Goal: Information Seeking & Learning: Learn about a topic

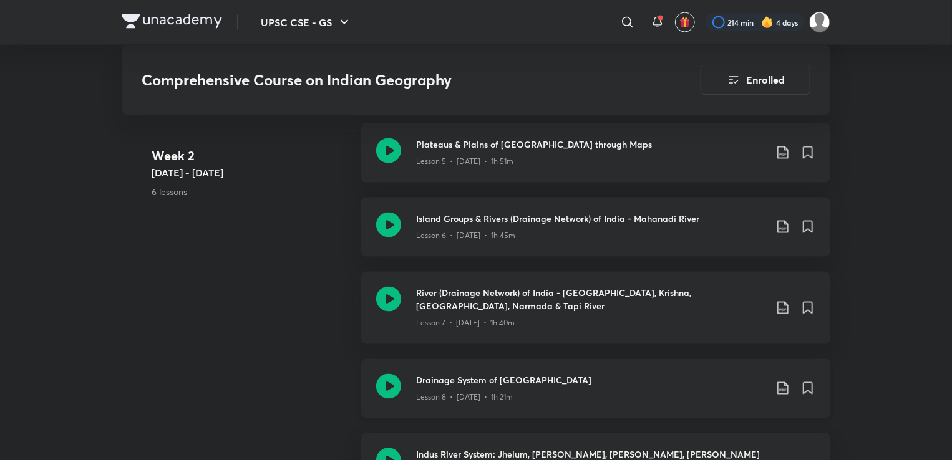
scroll to position [1180, 0]
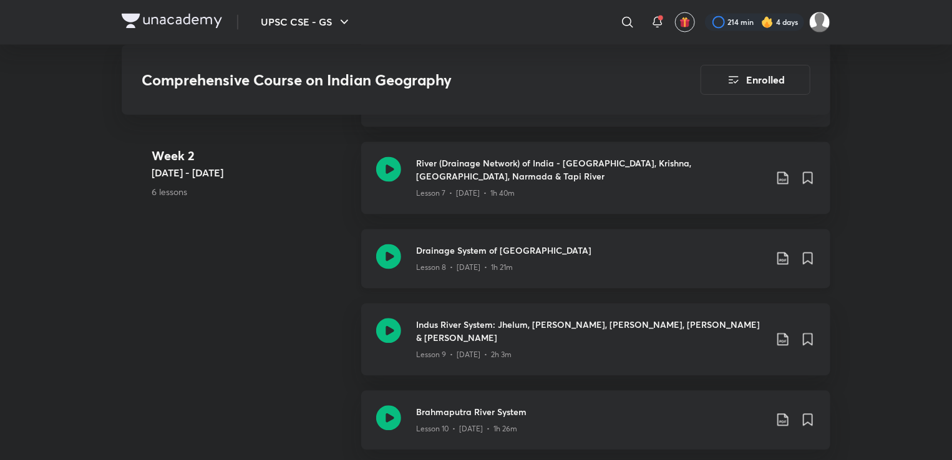
click at [499, 258] on div "Lesson 8 • Aug 14 • 1h 21m" at bounding box center [590, 266] width 349 height 16
